Goal: Task Accomplishment & Management: Manage account settings

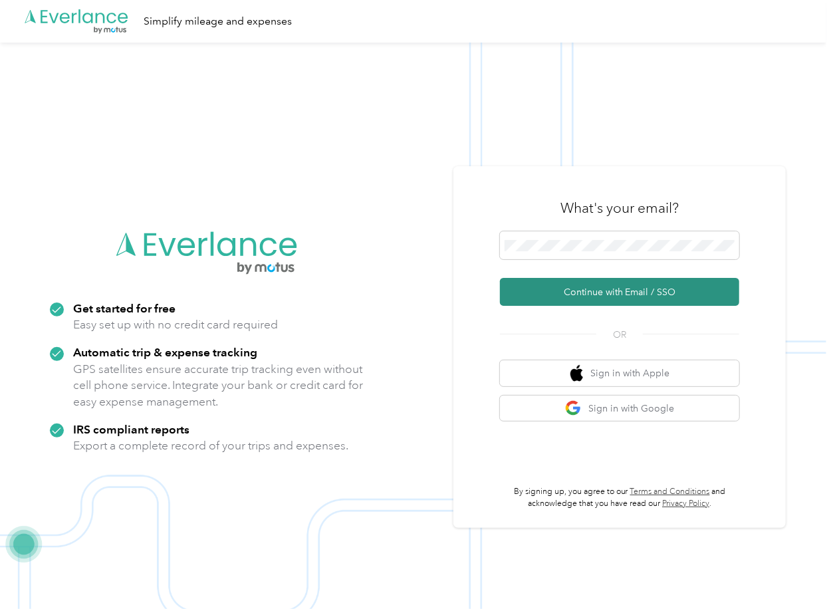
click at [573, 279] on button "Continue with Email / SSO" at bounding box center [619, 292] width 239 height 28
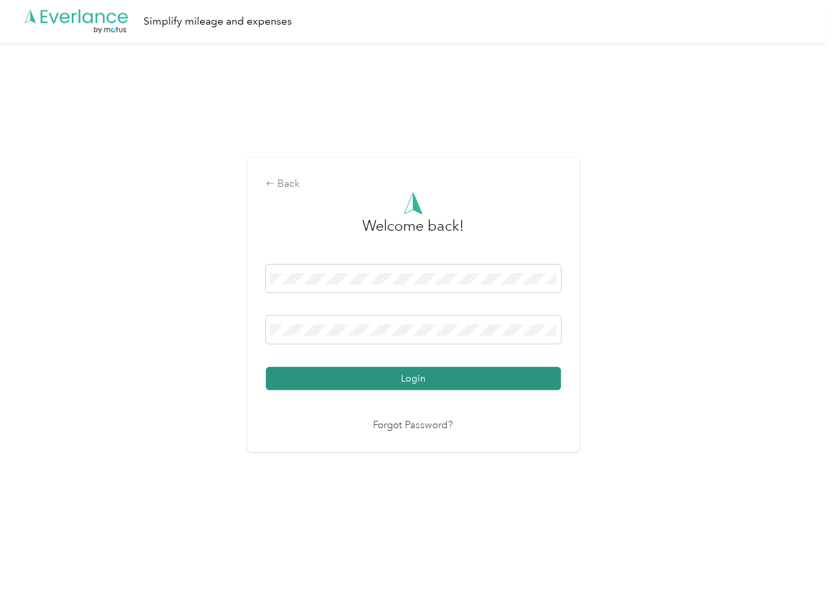
click at [373, 388] on button "Login" at bounding box center [413, 378] width 295 height 23
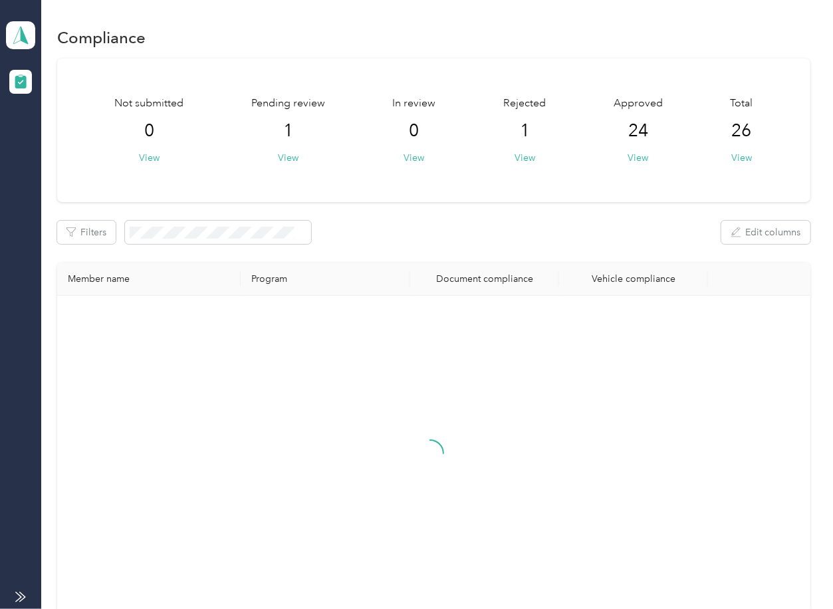
click at [429, 209] on div "Not submitted 0 View Pending review 1 View In review 0 View Rejected 1 View App…" at bounding box center [433, 347] width 753 height 577
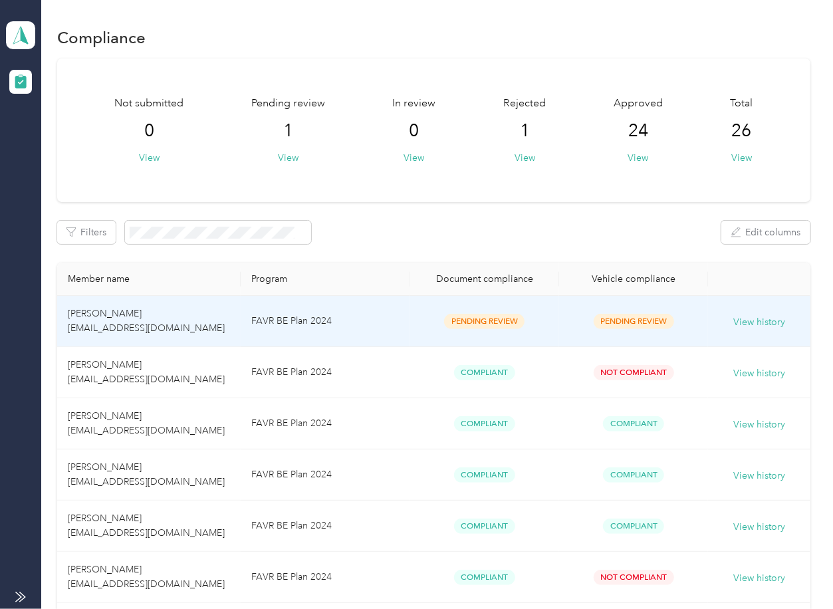
click at [372, 327] on td "FAVR BE Plan 2024" at bounding box center [326, 321] width 170 height 51
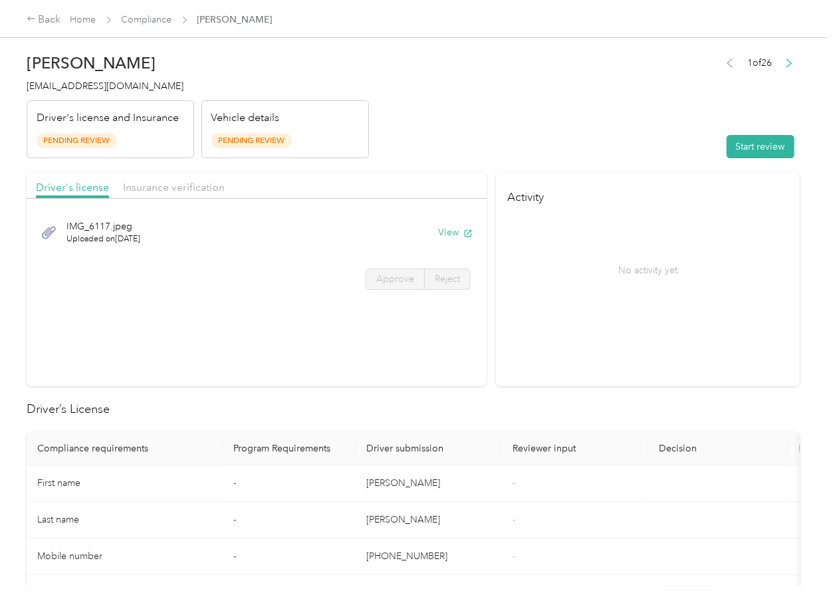
click at [474, 309] on section "Driver's license Insurance verification IMG_6117.jpeg Uploaded on [DATE] View A…" at bounding box center [257, 279] width 460 height 214
click at [452, 233] on button "View" at bounding box center [455, 232] width 35 height 14
click at [187, 188] on span "Insurance verification" at bounding box center [174, 187] width 102 height 13
drag, startPoint x: 165, startPoint y: 188, endPoint x: 221, endPoint y: 195, distance: 56.9
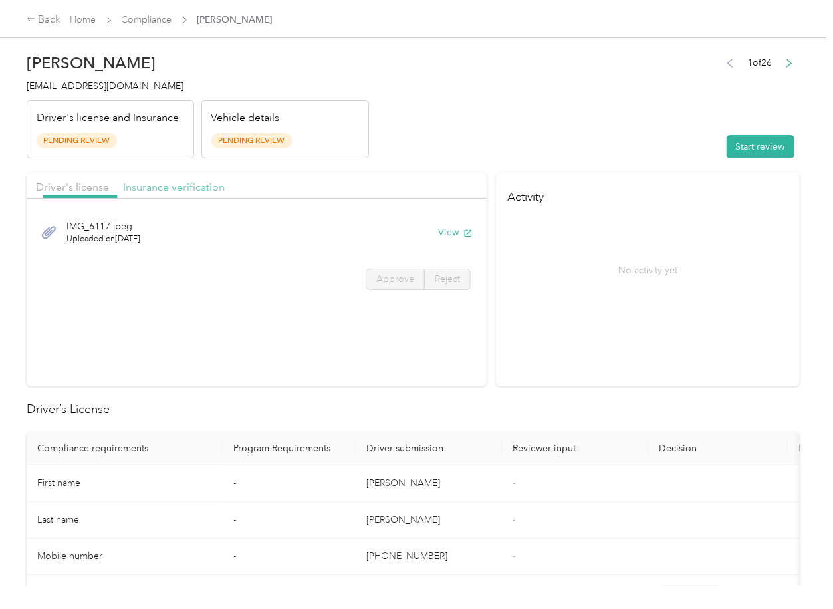
click at [165, 188] on span "Insurance verification" at bounding box center [174, 187] width 102 height 13
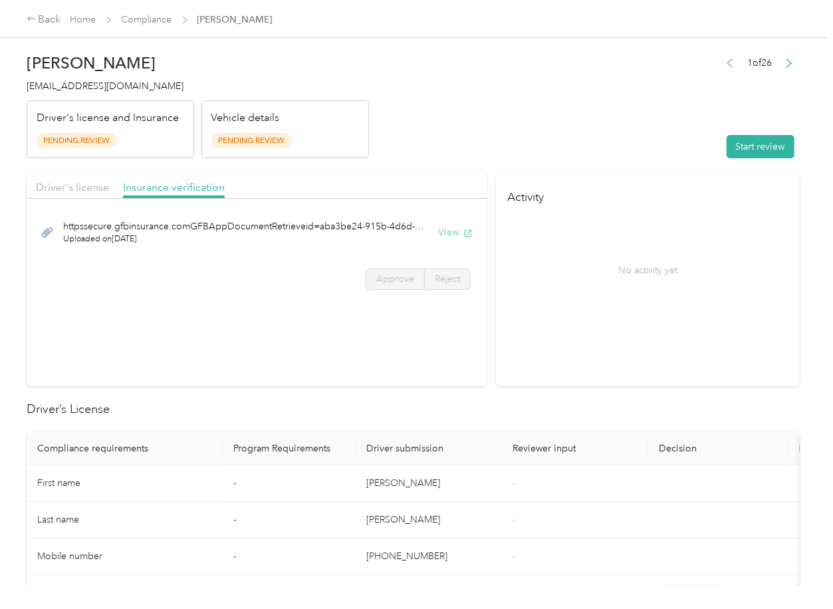
click at [450, 229] on button "View" at bounding box center [455, 232] width 35 height 14
click at [750, 141] on button "Start review" at bounding box center [761, 146] width 68 height 23
click at [76, 186] on span "Driver's license" at bounding box center [72, 187] width 73 height 13
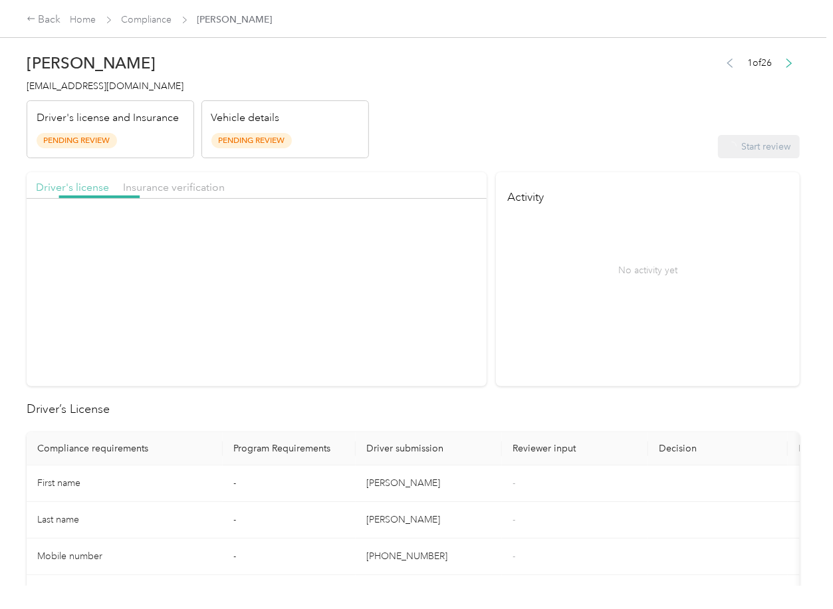
click at [86, 182] on span "Driver's license" at bounding box center [72, 187] width 73 height 13
click at [416, 275] on label "Approve" at bounding box center [395, 279] width 59 height 21
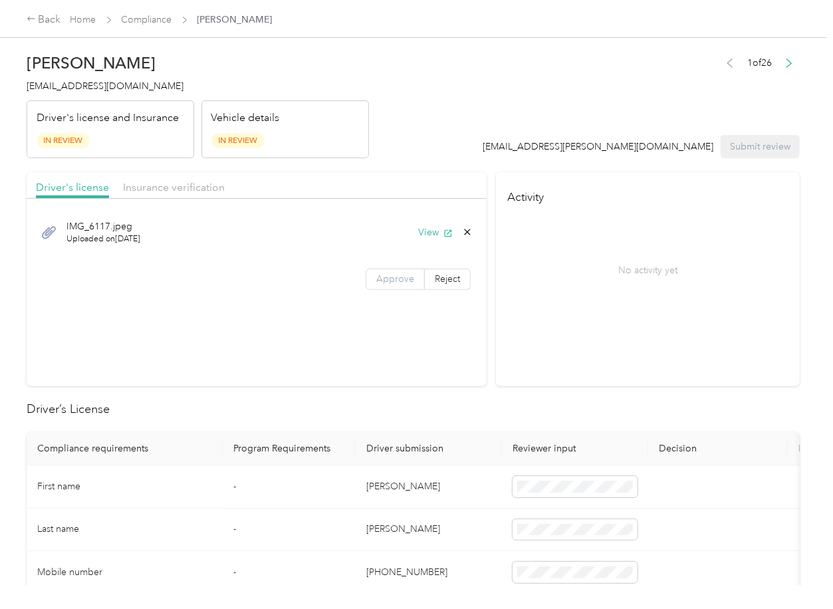
click at [397, 278] on span "Approve" at bounding box center [395, 278] width 38 height 11
click at [208, 188] on span "Insurance verification" at bounding box center [174, 187] width 102 height 13
click at [172, 186] on span "Insurance verification" at bounding box center [174, 187] width 102 height 13
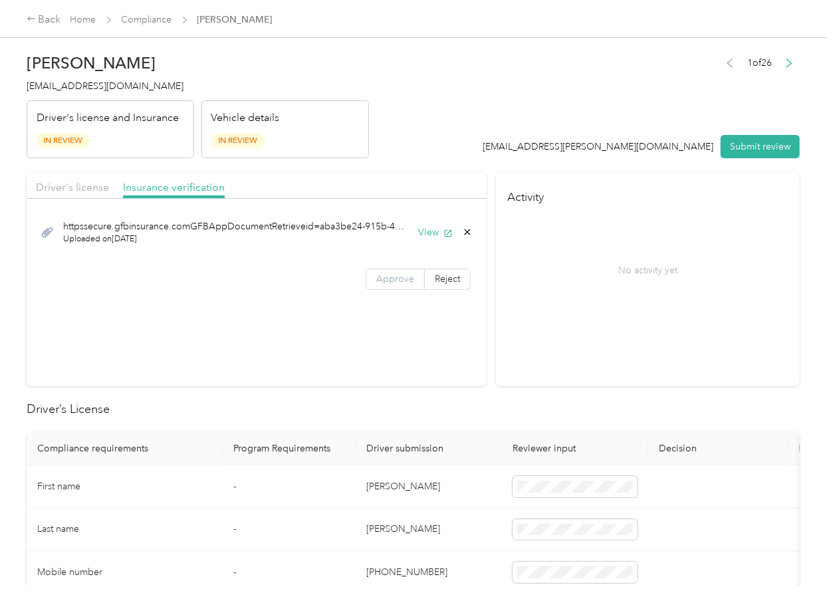
click at [376, 279] on span "Approve" at bounding box center [395, 278] width 38 height 11
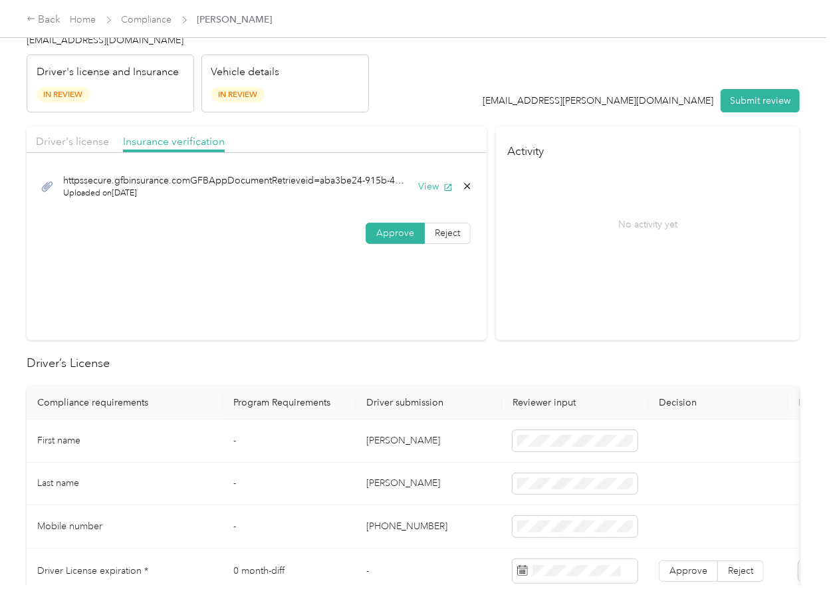
scroll to position [88, 0]
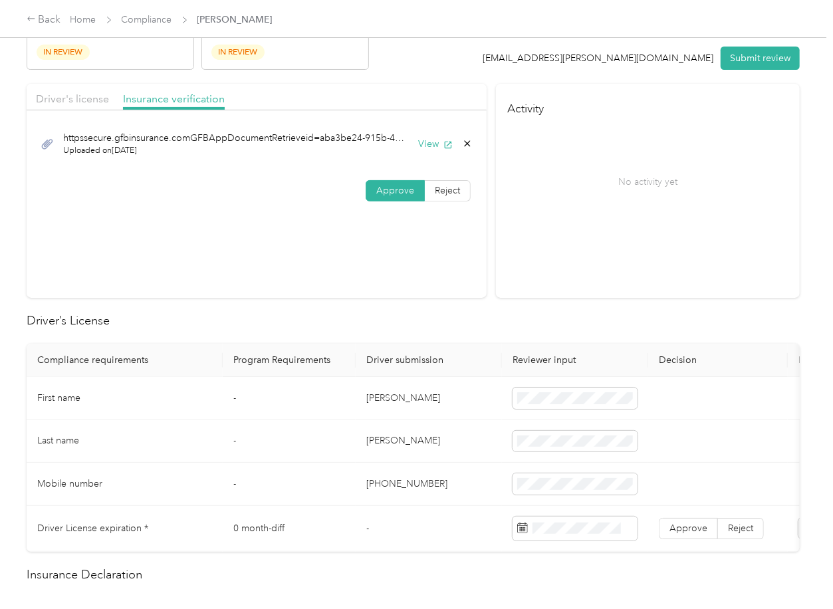
click at [375, 404] on td "[PERSON_NAME]" at bounding box center [429, 398] width 146 height 43
copy td "[PERSON_NAME]"
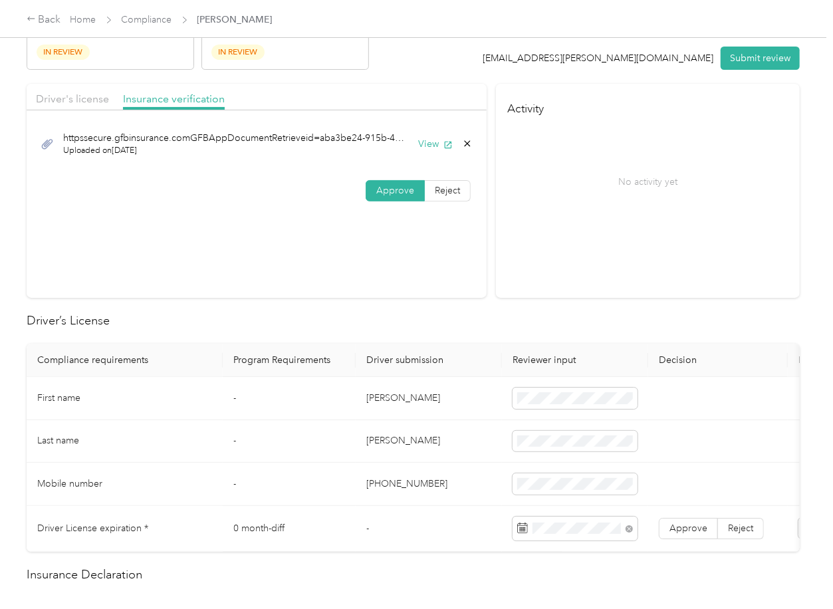
click at [330, 450] on td "-" at bounding box center [289, 441] width 133 height 43
click at [658, 526] on td "Approve Reject" at bounding box center [718, 529] width 140 height 46
click at [678, 538] on label "Approve" at bounding box center [688, 528] width 59 height 21
click at [695, 512] on td "Approve Reject" at bounding box center [718, 529] width 140 height 46
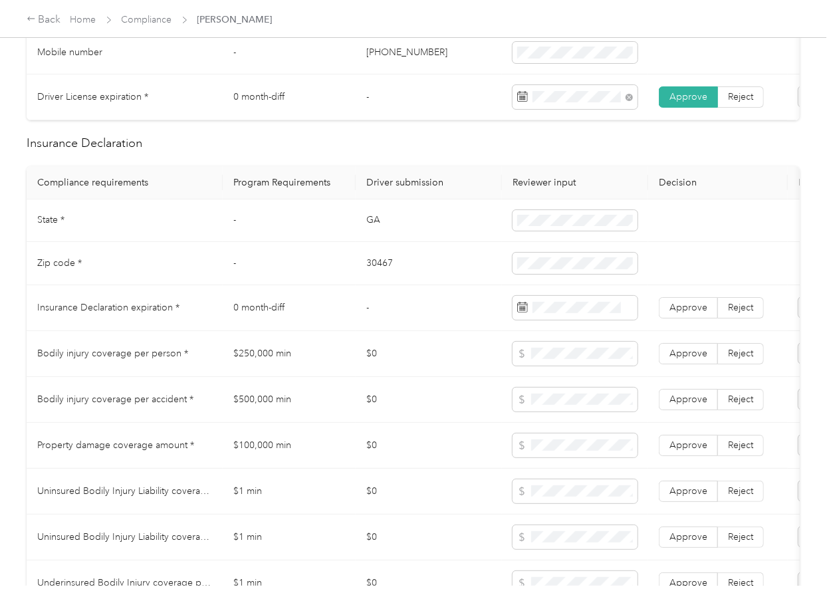
scroll to position [532, 0]
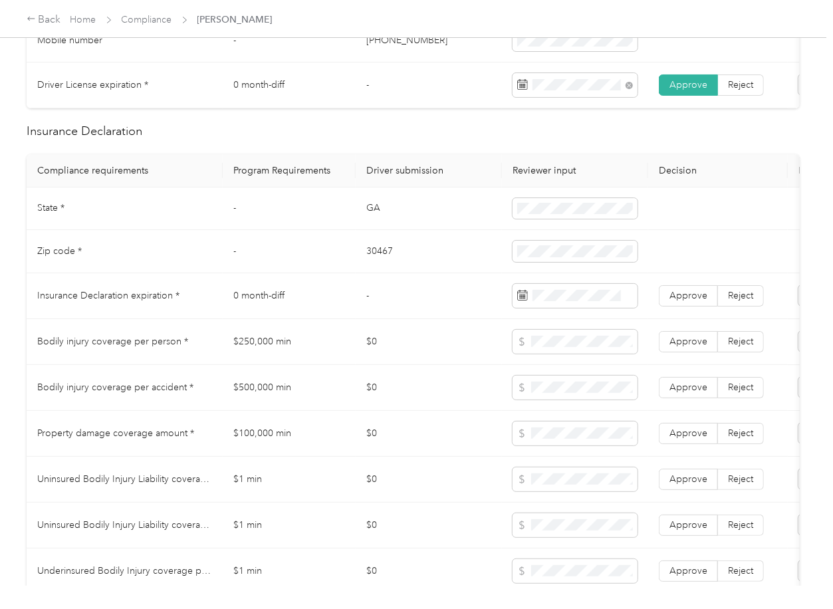
click at [370, 225] on td "GA" at bounding box center [429, 209] width 146 height 43
copy td "GA"
click at [373, 263] on td "30467" at bounding box center [429, 251] width 146 height 43
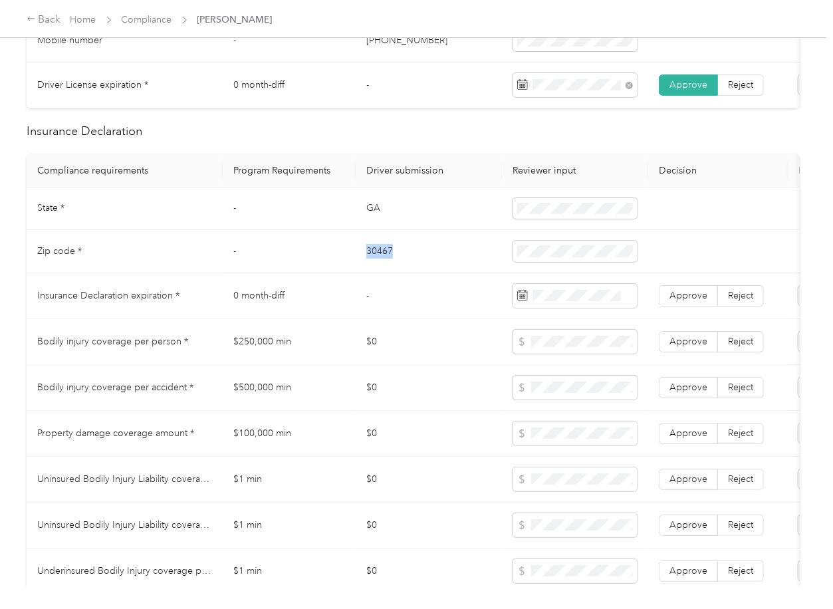
click at [373, 263] on td "30467" at bounding box center [429, 251] width 146 height 43
copy td "30467"
click at [639, 386] on icon at bounding box center [642, 384] width 13 height 13
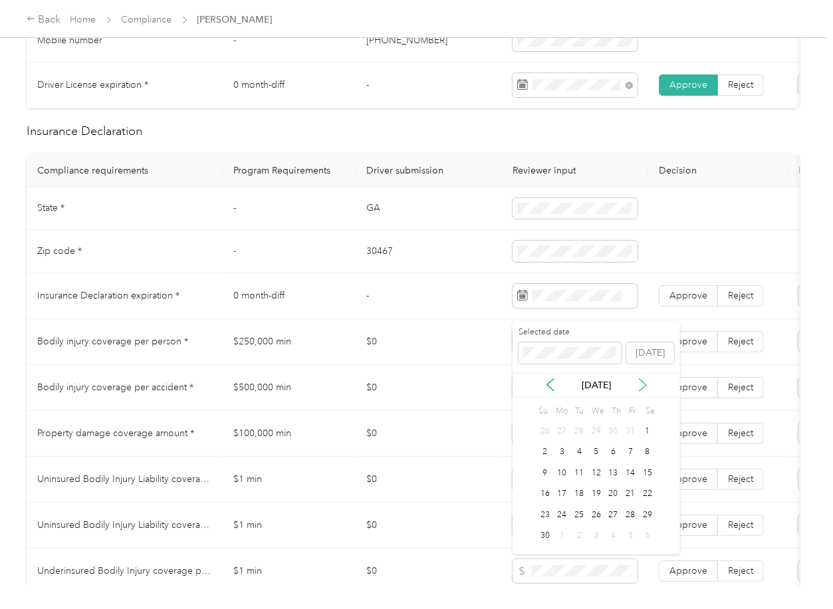
click at [639, 386] on icon at bounding box center [642, 384] width 13 height 13
click at [578, 473] on div "16" at bounding box center [579, 473] width 17 height 17
click at [700, 301] on span "Approve" at bounding box center [689, 295] width 38 height 11
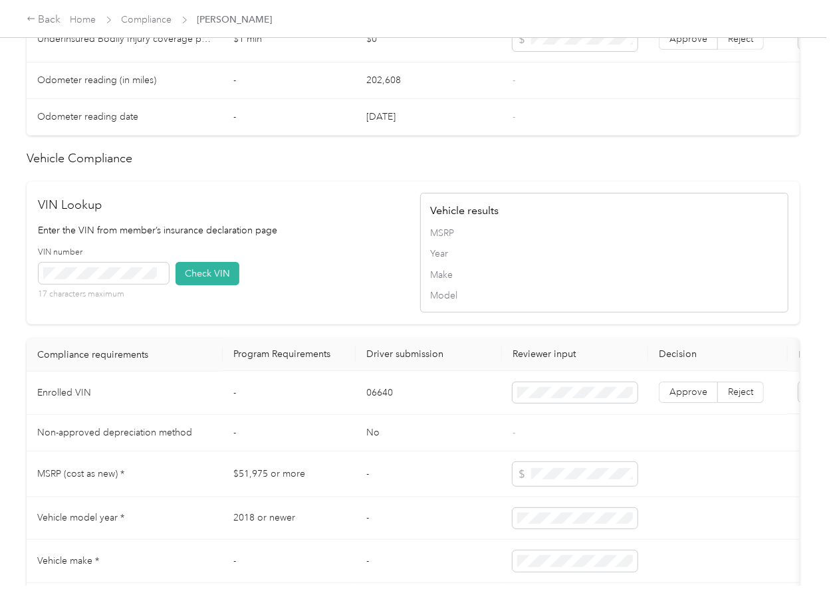
scroll to position [1153, 0]
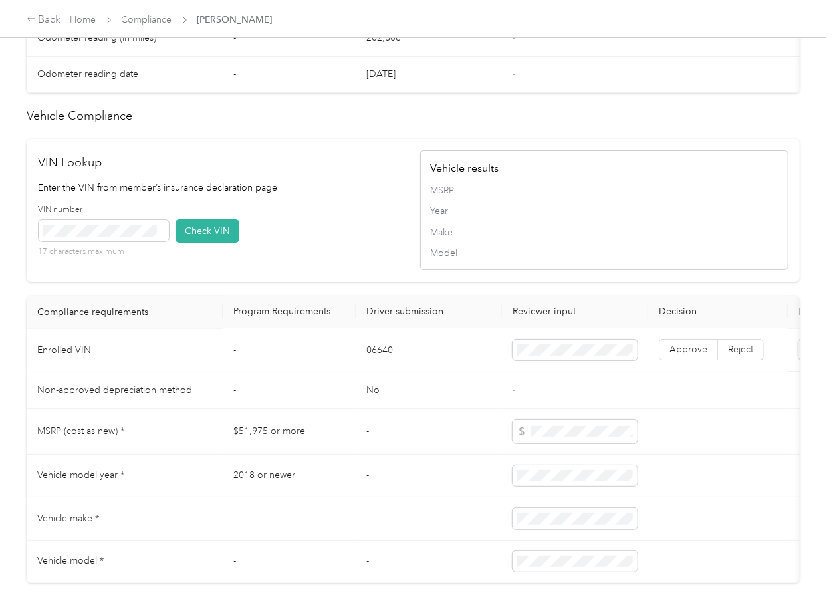
click at [392, 267] on div "VIN number 17 characters maximum Check VIN" at bounding box center [223, 235] width 368 height 63
click at [186, 243] on button "Check VIN" at bounding box center [208, 230] width 64 height 23
click at [679, 356] on span "Approve" at bounding box center [689, 349] width 38 height 11
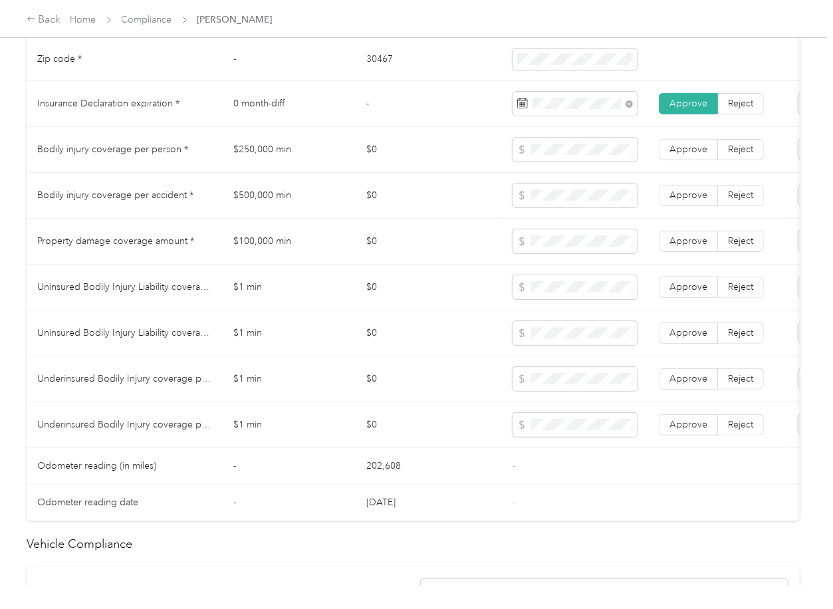
scroll to position [709, 0]
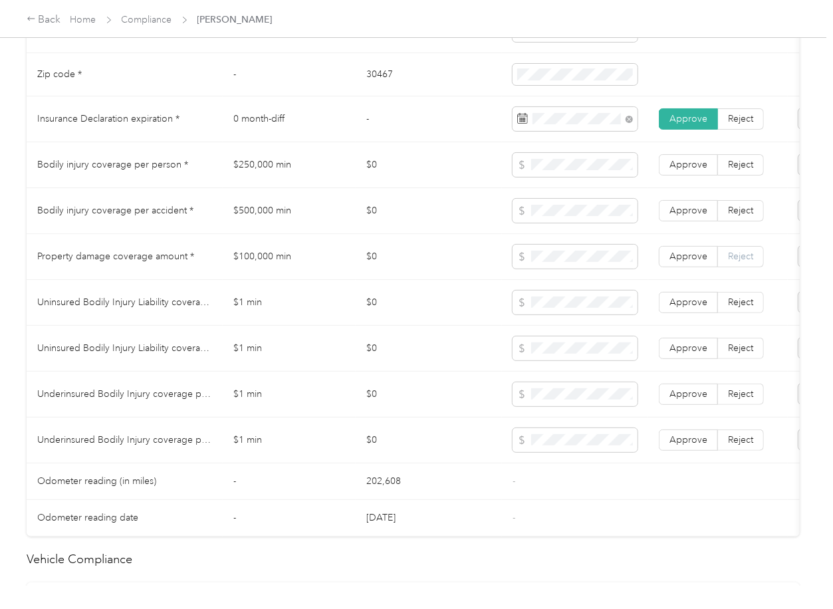
click at [725, 263] on label "Reject" at bounding box center [741, 256] width 46 height 21
drag, startPoint x: 734, startPoint y: 218, endPoint x: 734, endPoint y: 185, distance: 33.3
click at [734, 216] on span "Reject" at bounding box center [740, 210] width 25 height 11
click at [734, 170] on span "Reject" at bounding box center [740, 164] width 25 height 11
click at [440, 302] on td "$0" at bounding box center [429, 303] width 146 height 46
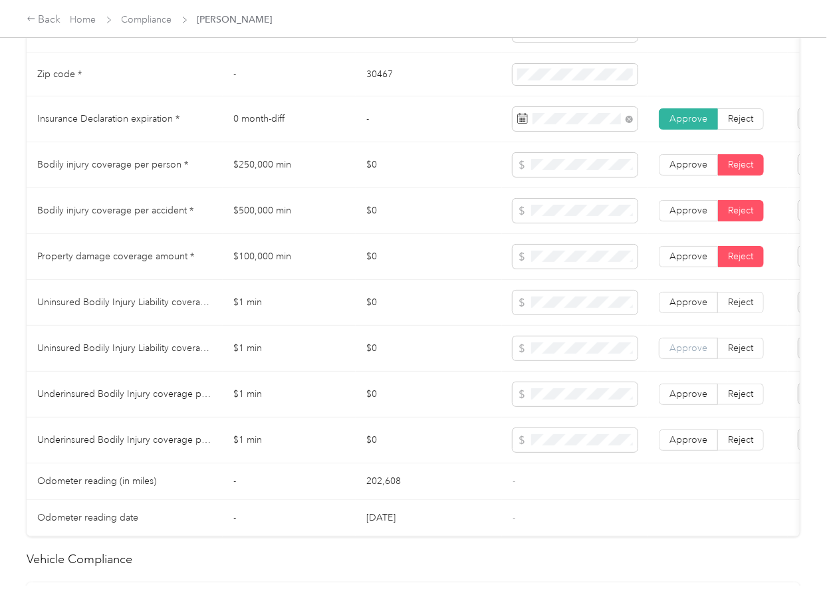
click at [677, 354] on label "Approve" at bounding box center [688, 348] width 59 height 21
click at [677, 308] on span "Approve" at bounding box center [689, 302] width 38 height 11
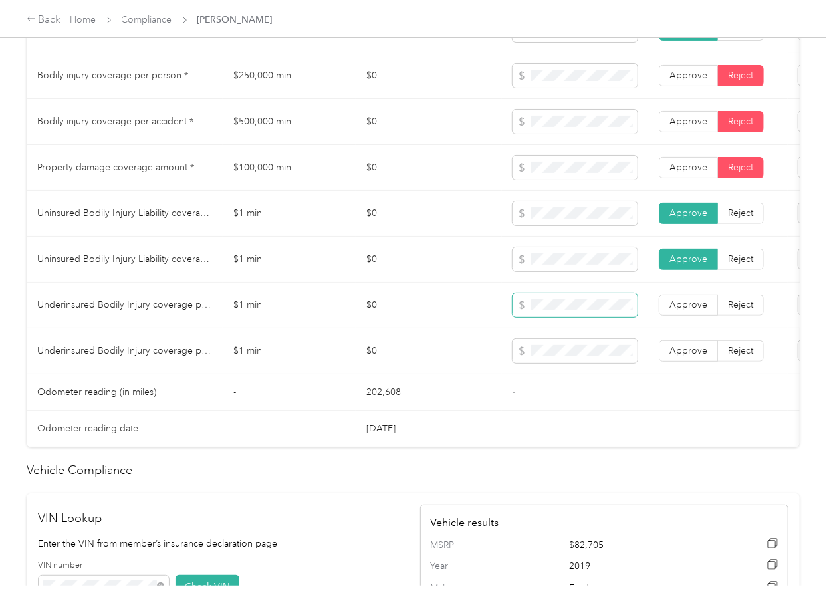
click at [534, 311] on span at bounding box center [575, 305] width 125 height 24
click at [689, 356] on span "Approve" at bounding box center [689, 350] width 38 height 11
click at [697, 308] on label "Approve" at bounding box center [688, 305] width 59 height 21
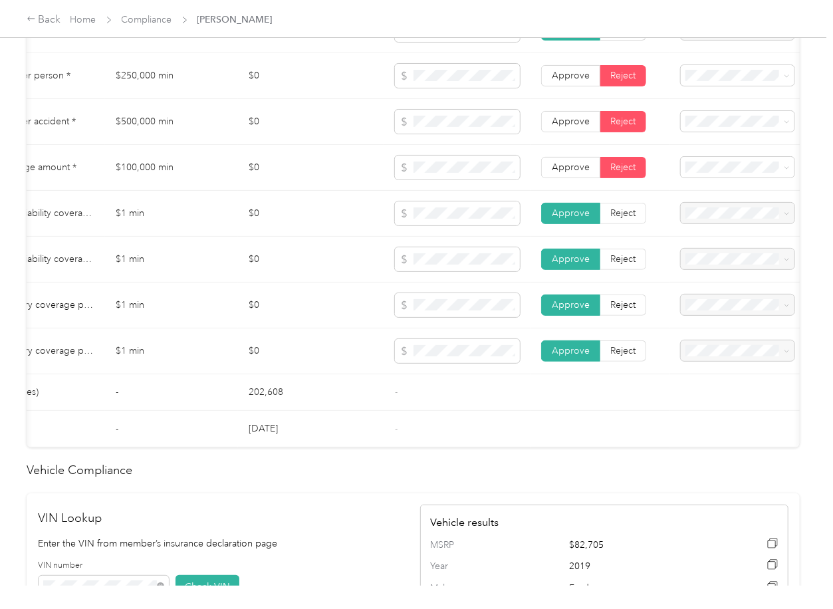
scroll to position [0, 170]
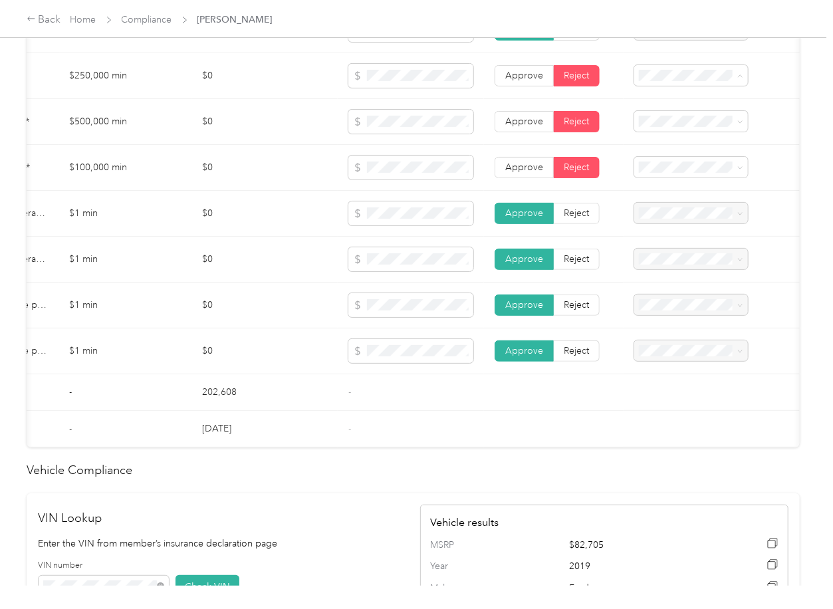
click at [669, 180] on span "Bodily Injury per person below the minimum value requirement" at bounding box center [675, 197] width 74 height 53
click at [673, 217] on span "Bodily Injury per accident below the minimum value requirement" at bounding box center [678, 243] width 80 height 53
drag, startPoint x: 680, startPoint y: 275, endPoint x: 647, endPoint y: 336, distance: 68.7
click at [680, 276] on div "Property Damage coverage below the minimum value requirement" at bounding box center [685, 290] width 95 height 56
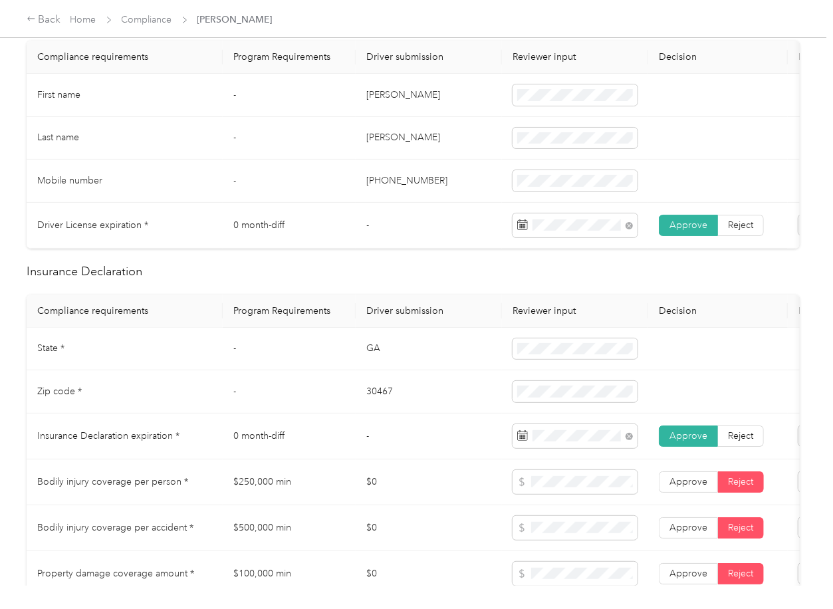
scroll to position [0, 0]
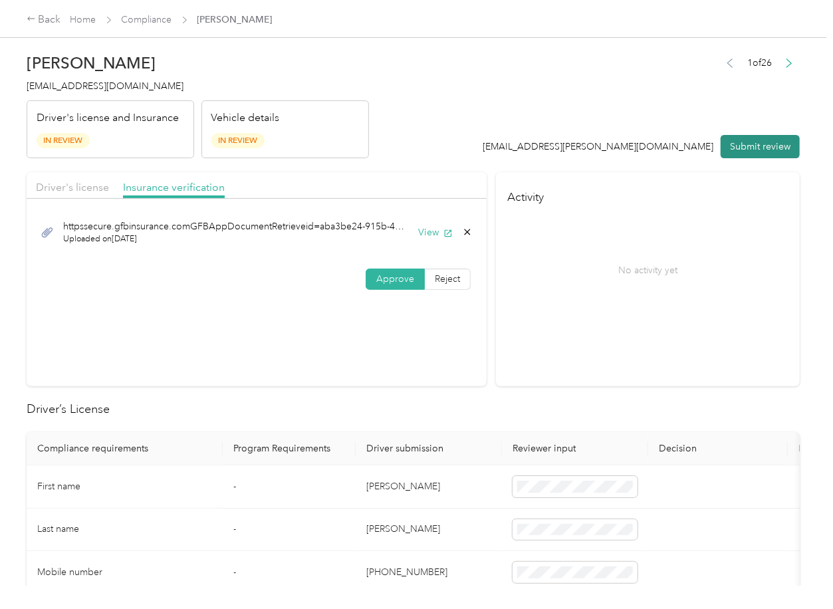
click at [741, 139] on button "Submit review" at bounding box center [760, 146] width 79 height 23
click at [108, 82] on span "[EMAIL_ADDRESS][DOMAIN_NAME]" at bounding box center [105, 85] width 157 height 11
click at [108, 84] on span "[EMAIL_ADDRESS][DOMAIN_NAME]" at bounding box center [105, 85] width 157 height 11
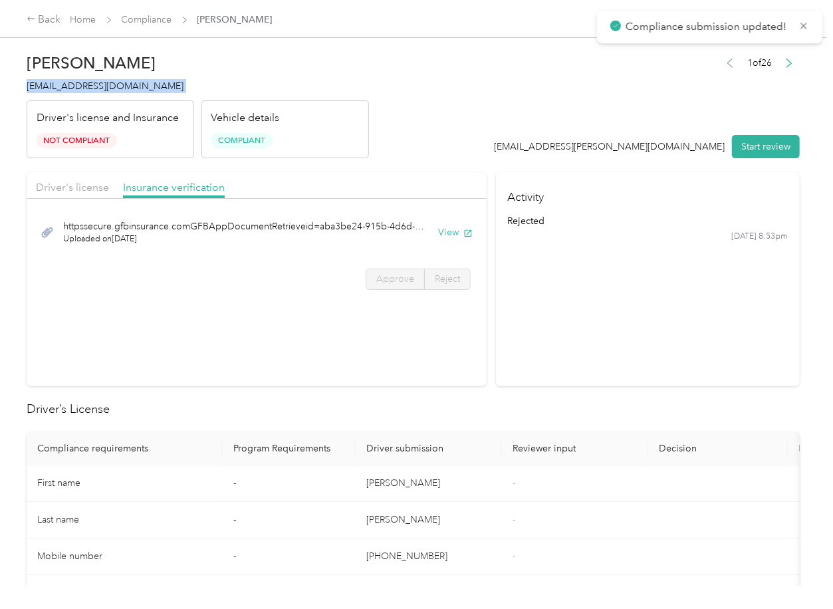
copy span "[EMAIL_ADDRESS][DOMAIN_NAME]"
drag, startPoint x: 406, startPoint y: 308, endPoint x: 388, endPoint y: 278, distance: 34.9
click at [406, 308] on section "Driver's license Insurance verification httpssecure.gfbinsurance.comGFBAppDocum…" at bounding box center [257, 279] width 460 height 214
click at [152, 18] on link "Compliance" at bounding box center [147, 19] width 51 height 11
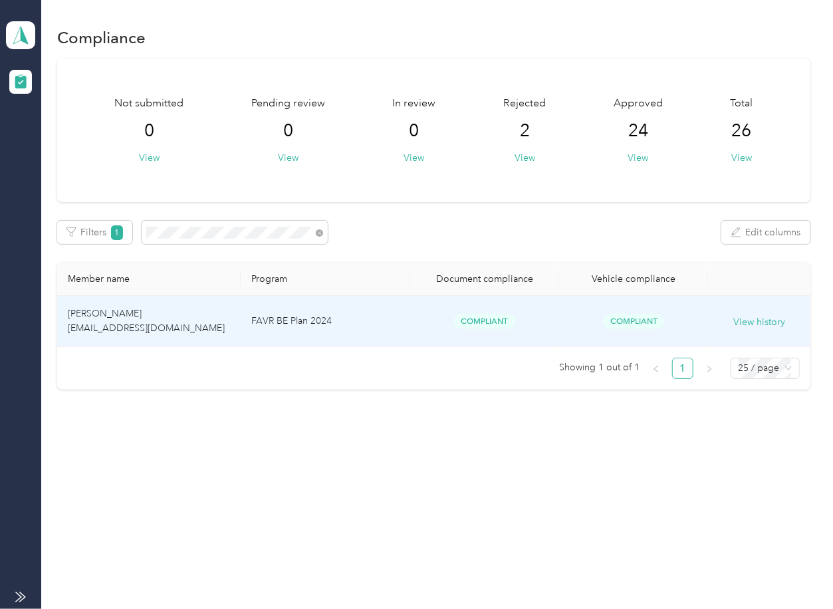
click at [136, 324] on span "[PERSON_NAME] [EMAIL_ADDRESS][DOMAIN_NAME]" at bounding box center [146, 321] width 157 height 26
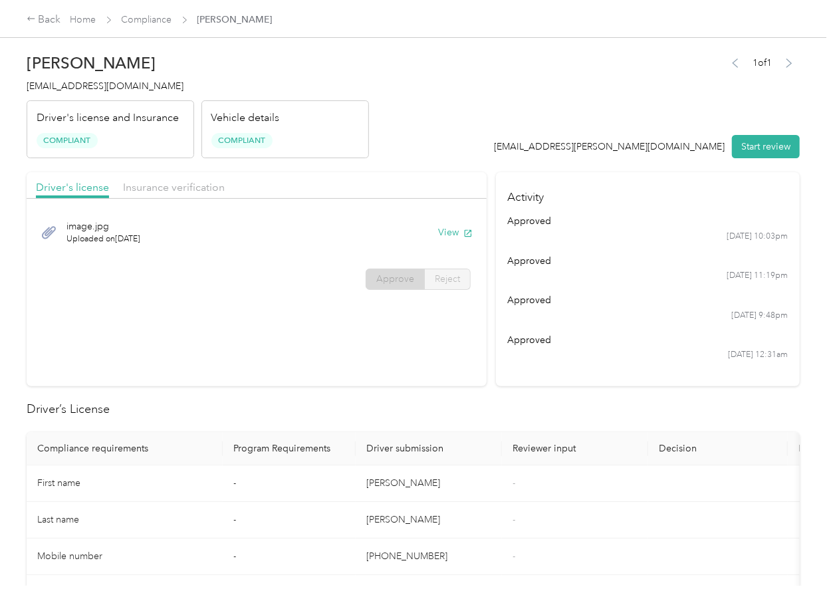
click at [454, 222] on div "image.jpg Uploaded on [DATE] View" at bounding box center [257, 232] width 442 height 45
click at [452, 235] on button "View" at bounding box center [455, 232] width 35 height 14
drag, startPoint x: 430, startPoint y: 184, endPoint x: 414, endPoint y: 182, distance: 16.1
click at [429, 182] on div "Driver's license Insurance verification" at bounding box center [257, 185] width 460 height 27
click at [166, 180] on div "Insurance verification" at bounding box center [174, 188] width 102 height 17
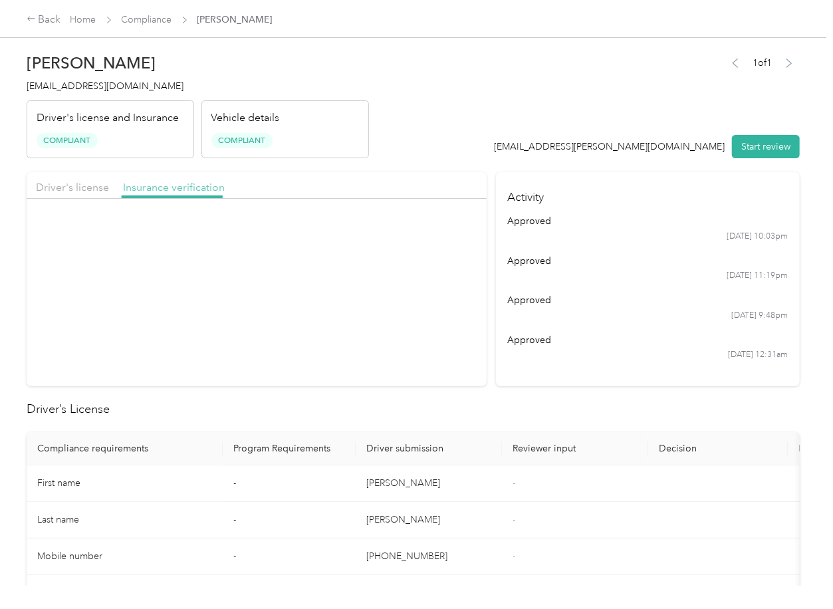
click at [166, 187] on span "Insurance verification" at bounding box center [174, 187] width 102 height 13
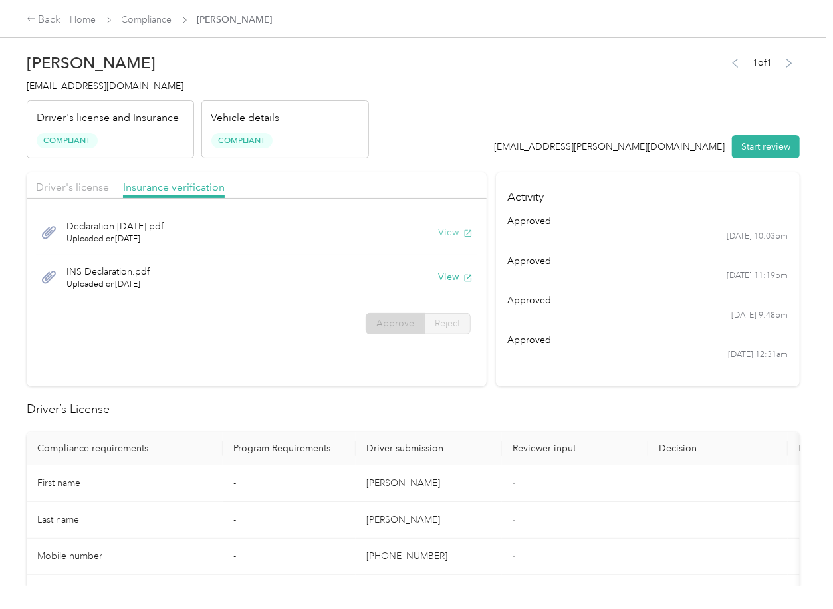
click at [449, 233] on button "View" at bounding box center [455, 232] width 35 height 14
drag, startPoint x: 446, startPoint y: 275, endPoint x: 432, endPoint y: 423, distance: 148.3
click at [446, 276] on button "View" at bounding box center [455, 277] width 35 height 14
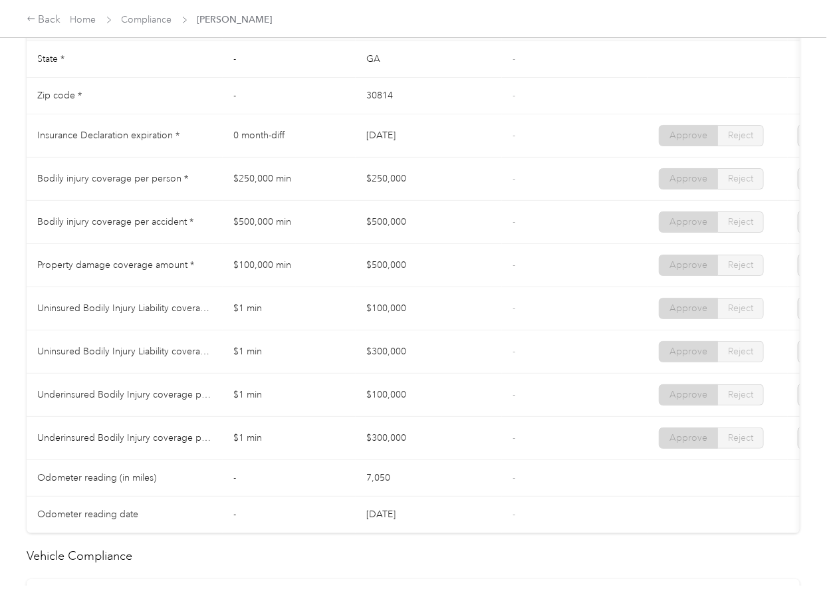
scroll to position [975, 0]
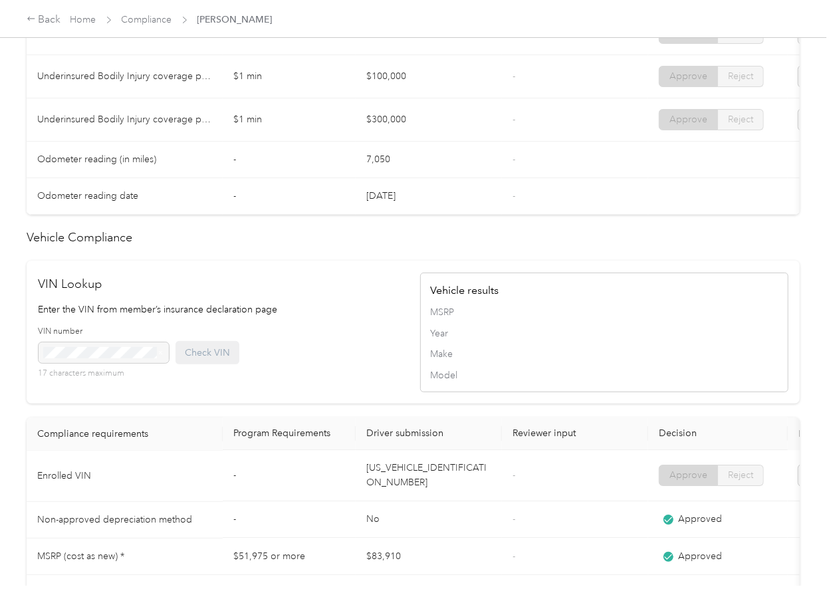
click at [404, 495] on td "[US_VEHICLE_IDENTIFICATION_NUMBER]" at bounding box center [429, 476] width 146 height 51
copy td "[US_VEHICLE_IDENTIFICATION_NUMBER]"
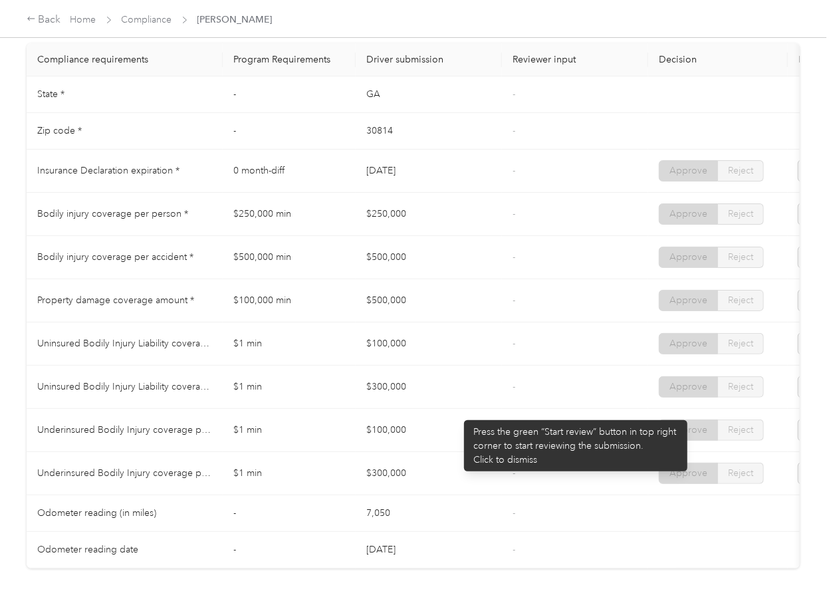
scroll to position [620, 0]
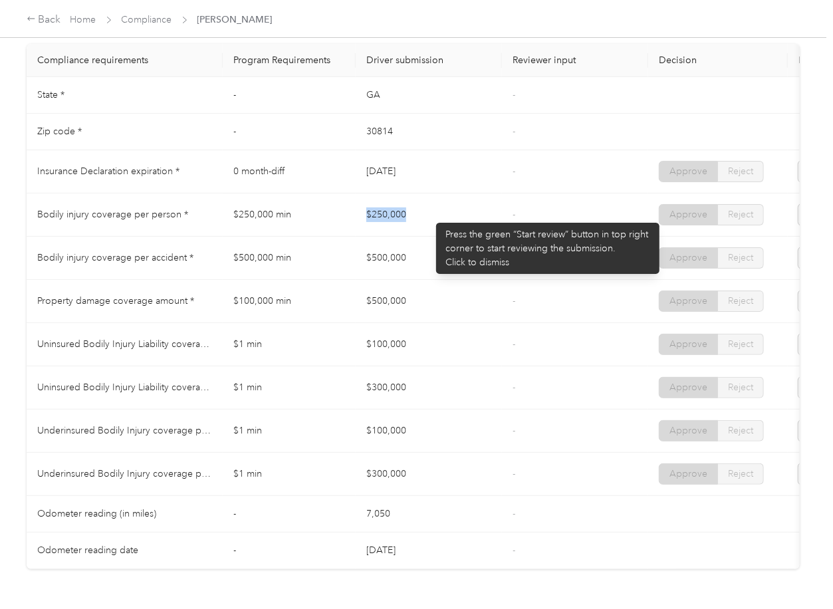
drag, startPoint x: 363, startPoint y: 217, endPoint x: 433, endPoint y: 216, distance: 69.8
click at [433, 216] on td "$250,000" at bounding box center [429, 215] width 146 height 43
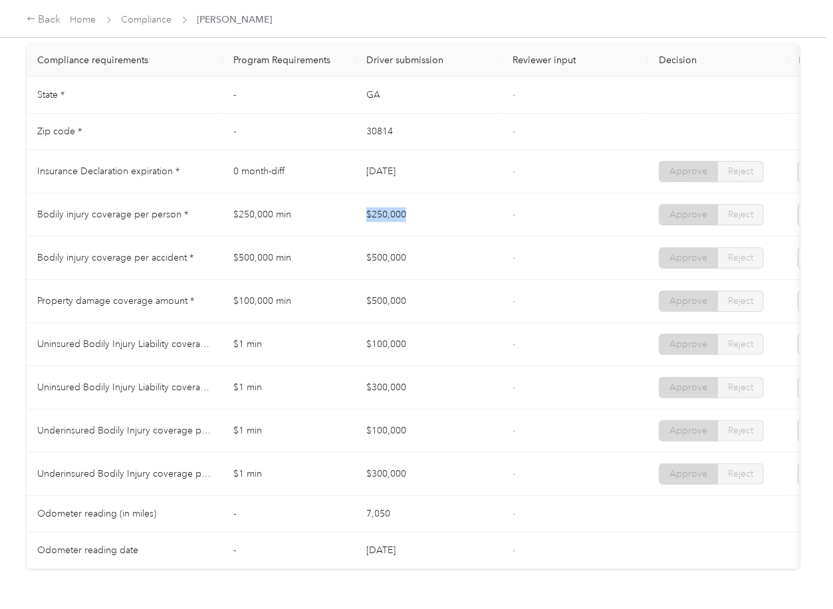
click at [434, 234] on td "$250,000" at bounding box center [429, 215] width 146 height 43
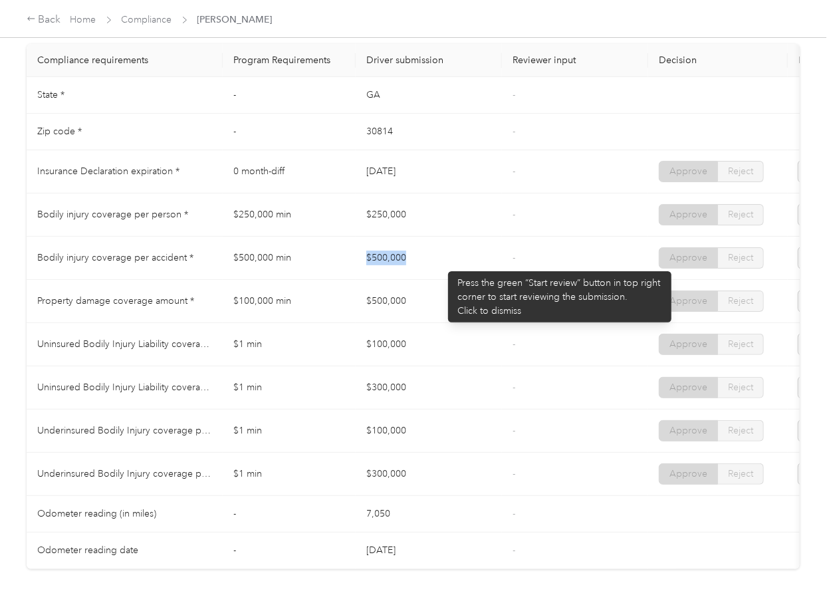
drag, startPoint x: 360, startPoint y: 265, endPoint x: 442, endPoint y: 265, distance: 81.1
click at [442, 265] on td "$500,000" at bounding box center [429, 258] width 146 height 43
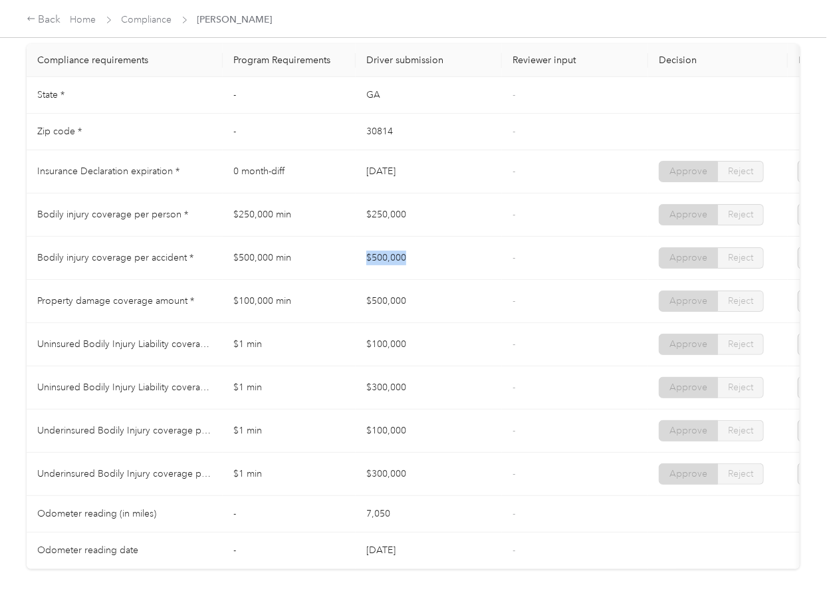
click at [436, 280] on td "$500,000" at bounding box center [429, 258] width 146 height 43
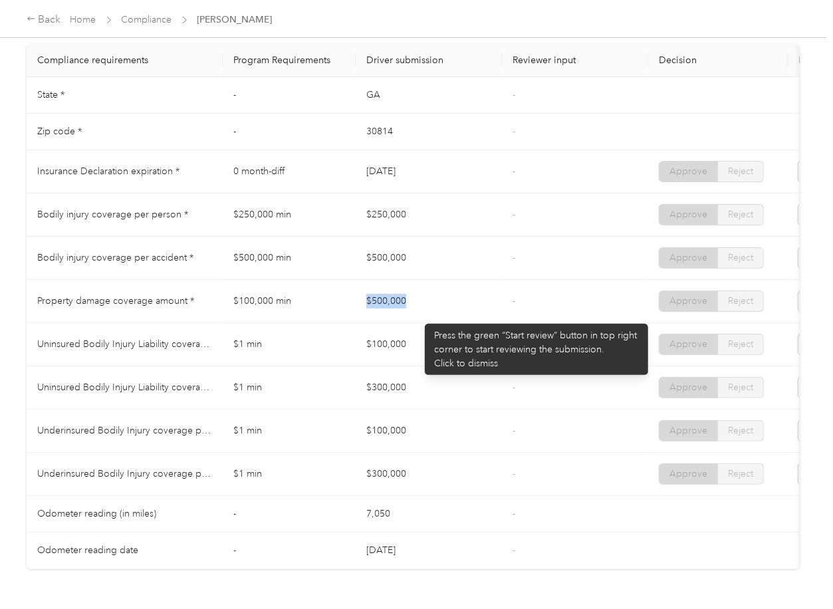
drag, startPoint x: 362, startPoint y: 314, endPoint x: 418, endPoint y: 317, distance: 56.6
click at [418, 317] on td "$500,000" at bounding box center [429, 301] width 146 height 43
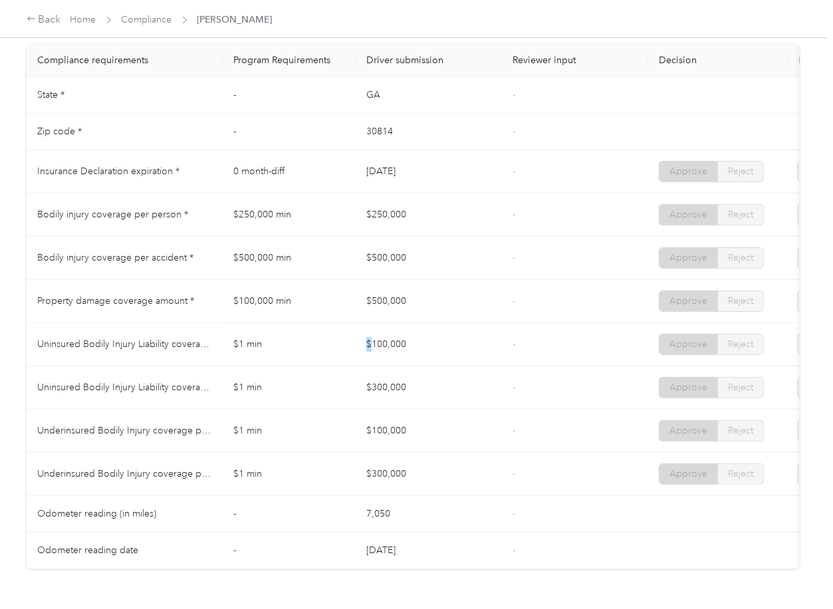
click at [372, 366] on tr "Uninsured Bodily Injury Liability coverage per person * $1 min $100,000 - Appro…" at bounding box center [496, 344] width 938 height 43
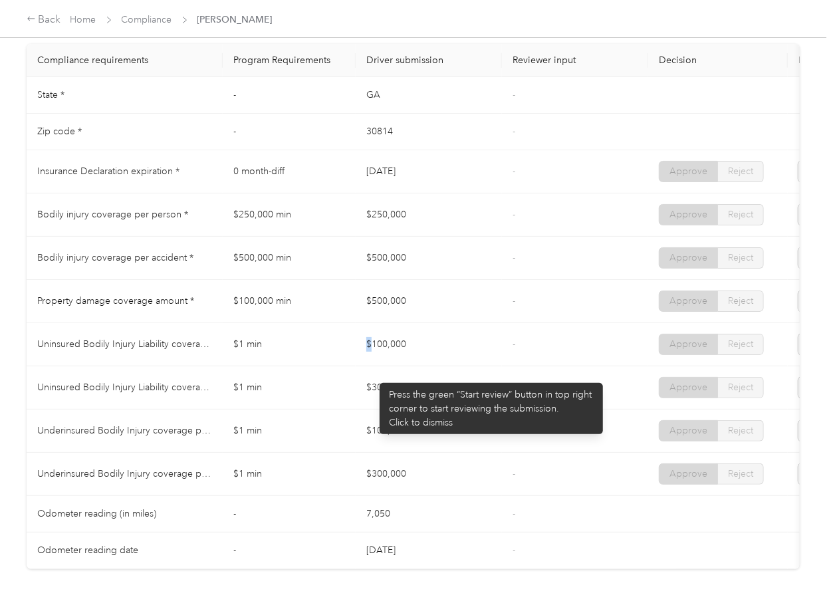
click at [373, 366] on td "$100,000" at bounding box center [429, 344] width 146 height 43
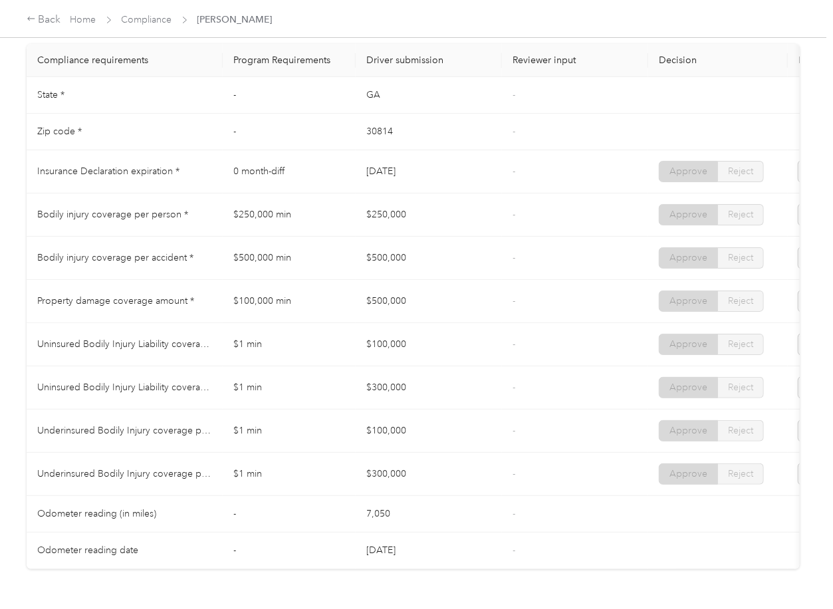
drag, startPoint x: 372, startPoint y: 358, endPoint x: 391, endPoint y: 367, distance: 20.5
click at [400, 358] on td "$100,000" at bounding box center [429, 344] width 146 height 43
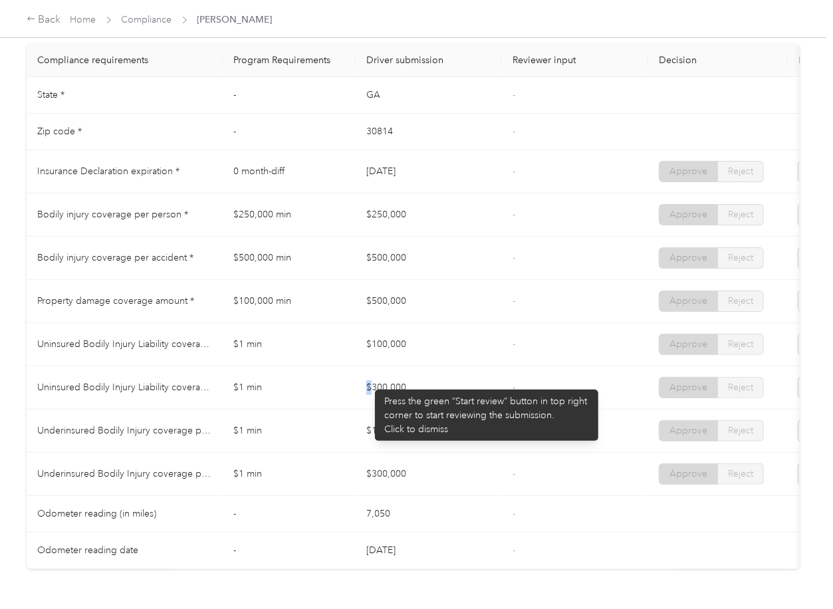
drag, startPoint x: 400, startPoint y: 395, endPoint x: 364, endPoint y: 439, distance: 56.7
click at [407, 399] on td "$300,000" at bounding box center [429, 387] width 146 height 43
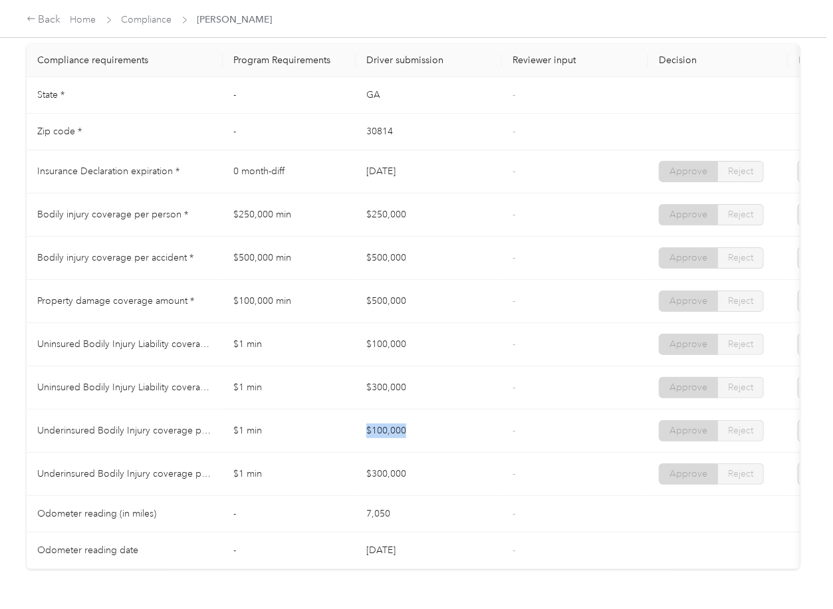
click at [424, 447] on td "$100,000" at bounding box center [429, 431] width 146 height 43
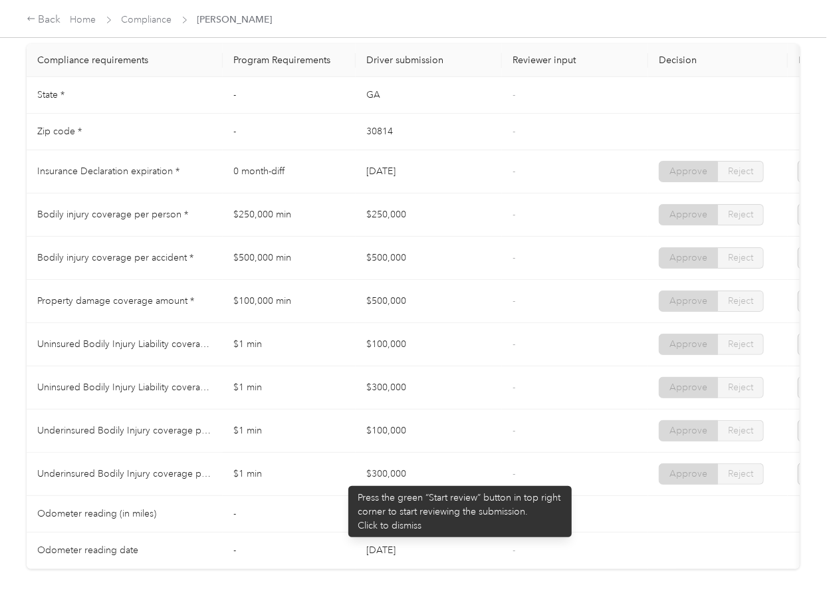
drag, startPoint x: 336, startPoint y: 483, endPoint x: 508, endPoint y: 487, distance: 172.3
click at [450, 489] on tr "Underinsured Bodily Injury coverage per accident * $1 min $300,000 - Approve Re…" at bounding box center [496, 474] width 938 height 43
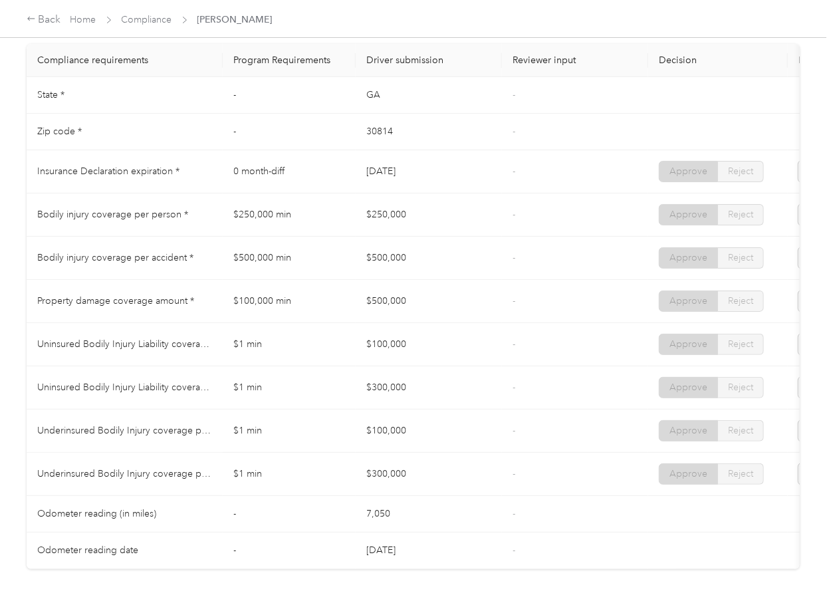
click at [509, 486] on td "-" at bounding box center [575, 474] width 146 height 43
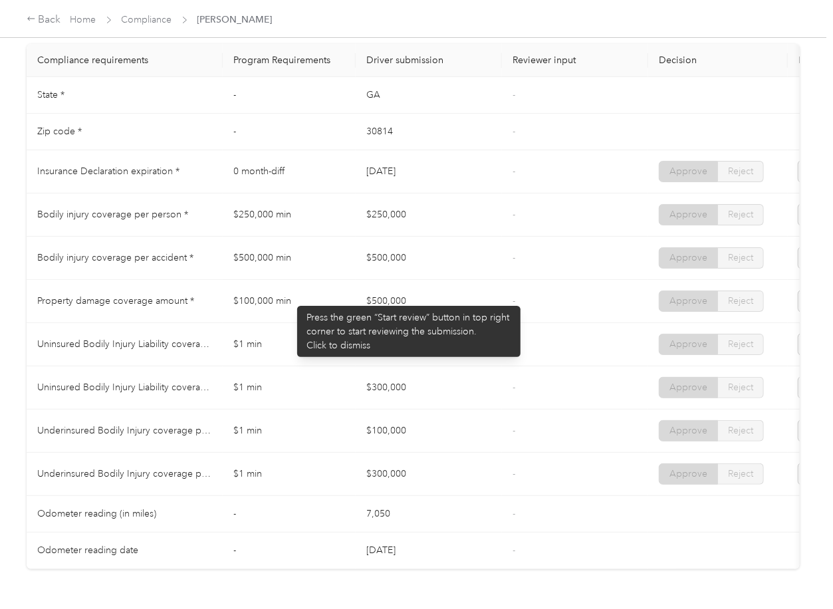
click at [291, 301] on td "$100,000 min" at bounding box center [289, 301] width 133 height 43
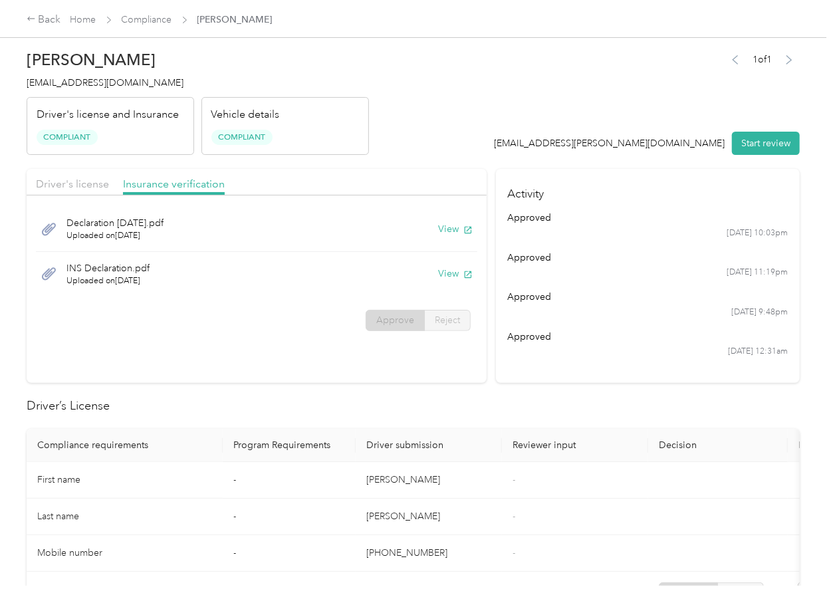
scroll to position [0, 0]
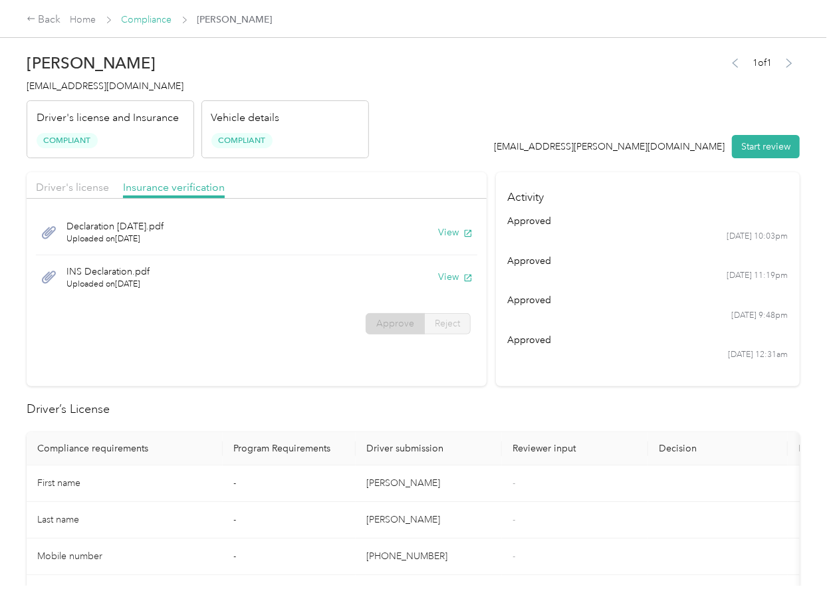
click at [142, 15] on link "Compliance" at bounding box center [147, 19] width 51 height 11
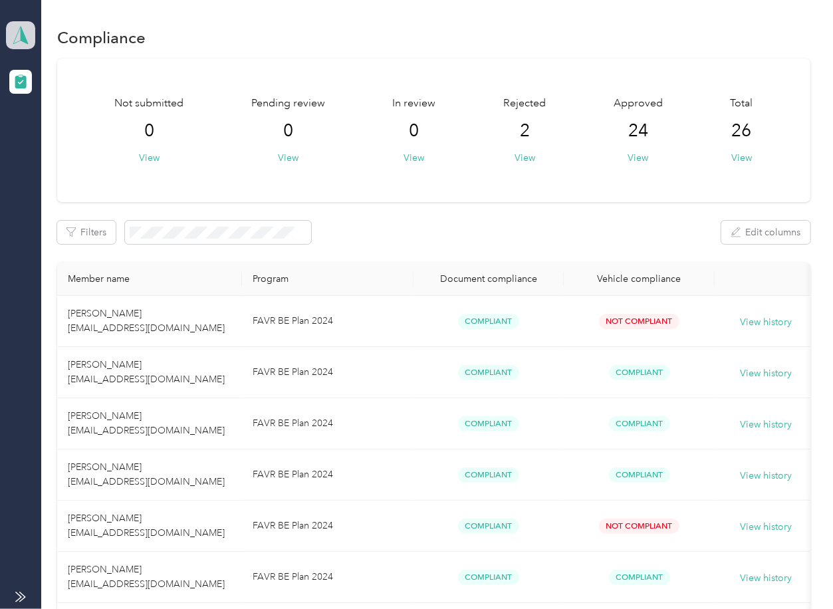
click at [7, 30] on span at bounding box center [20, 35] width 29 height 28
click at [61, 136] on div "Log out" at bounding box center [42, 139] width 51 height 14
